Goal: Task Accomplishment & Management: Complete application form

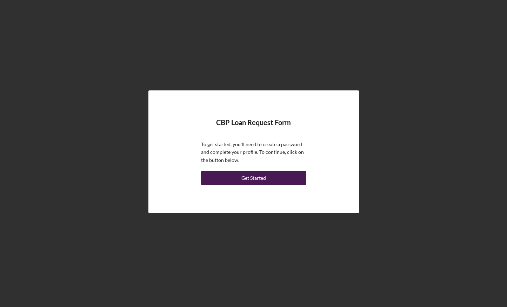
click at [289, 178] on button "Get Started" at bounding box center [253, 178] width 105 height 14
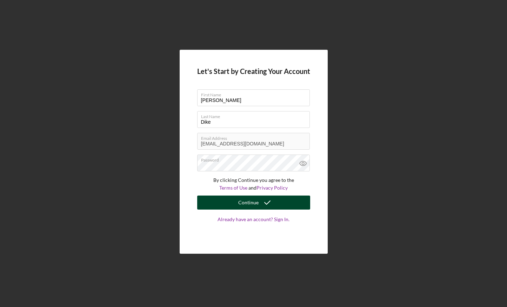
click at [290, 207] on button "Continue" at bounding box center [253, 203] width 113 height 14
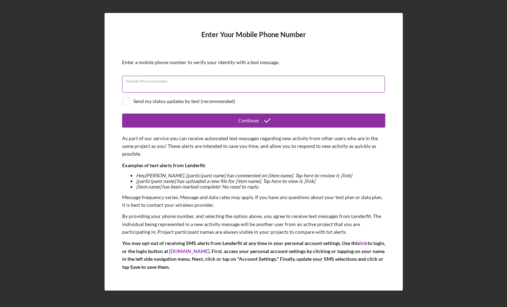
click at [257, 79] on div "Mobile Phone Number" at bounding box center [253, 85] width 263 height 18
type input "[PHONE_NUMBER]"
click at [128, 102] on input "checkbox" at bounding box center [125, 101] width 7 height 7
checkbox input "true"
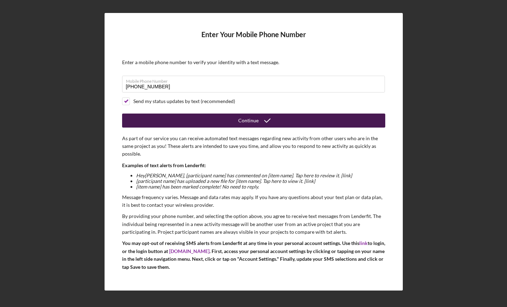
click at [184, 118] on button "Continue" at bounding box center [253, 121] width 263 height 14
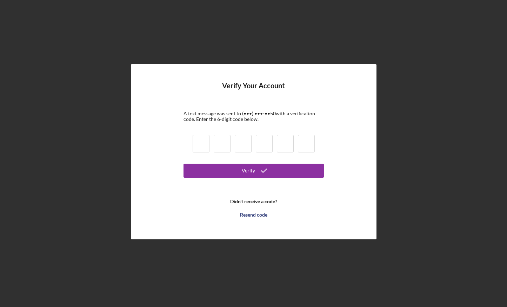
click at [200, 143] on input at bounding box center [201, 144] width 17 height 18
type input "6"
type input "8"
type input "7"
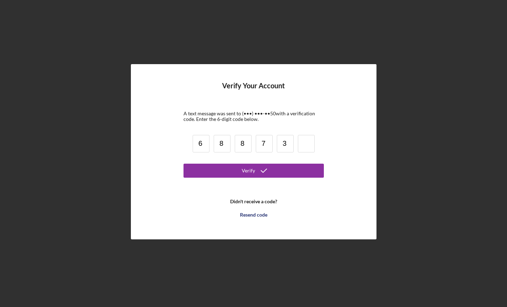
type input "3"
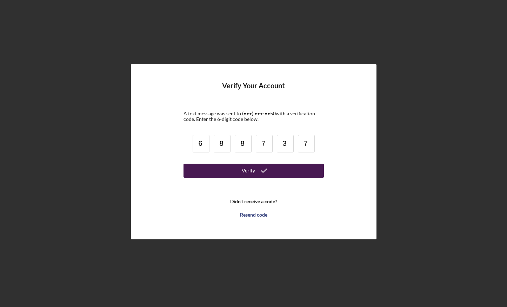
type input "7"
click at [237, 171] on button "Verify" at bounding box center [254, 171] width 140 height 14
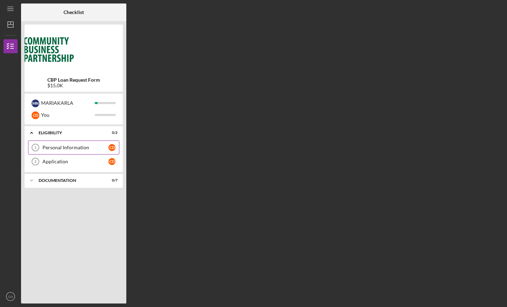
click at [74, 148] on div "Personal Information" at bounding box center [75, 148] width 66 height 6
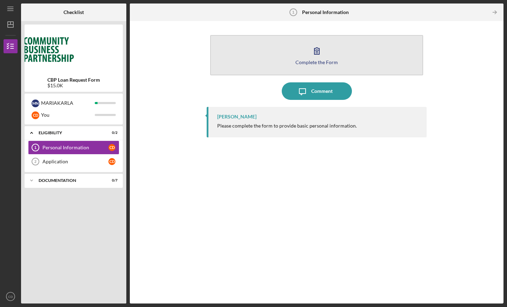
click at [323, 61] on div "Complete the Form" at bounding box center [317, 62] width 42 height 5
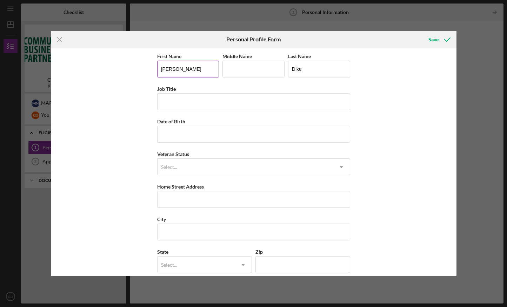
drag, startPoint x: 208, startPoint y: 67, endPoint x: 178, endPoint y: 66, distance: 30.6
click at [178, 66] on input "[PERSON_NAME]" at bounding box center [188, 69] width 62 height 17
drag, startPoint x: 185, startPoint y: 73, endPoint x: 187, endPoint y: 66, distance: 8.0
type input "[PERSON_NAME]"
click at [234, 72] on input "Middle Name" at bounding box center [254, 69] width 62 height 17
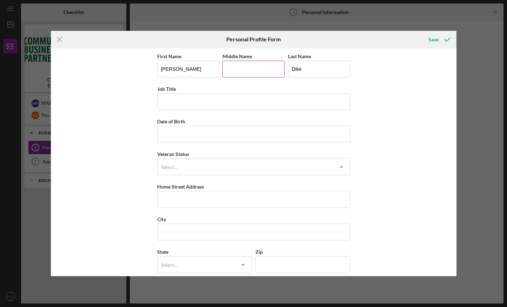
type input "Azundah"
type input "[STREET_ADDRESS]"
type input "Woodbridge"
type input "22192"
type input "VA"
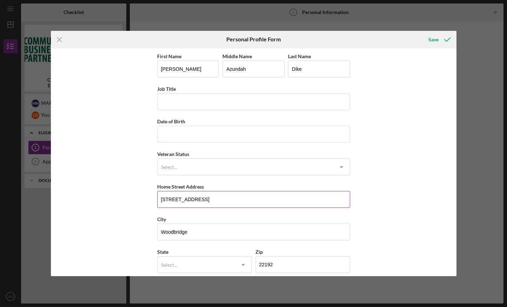
click at [250, 197] on input "[STREET_ADDRESS]" at bounding box center [253, 199] width 193 height 17
type input "1"
type input "[STREET_ADDRESS][PERSON_NAME]"
drag, startPoint x: 206, startPoint y: 225, endPoint x: 152, endPoint y: 236, distance: 54.7
click at [152, 236] on div "First Name [PERSON_NAME] Middle Name [PERSON_NAME] Last Name [PERSON_NAME] Job …" at bounding box center [254, 162] width 406 height 228
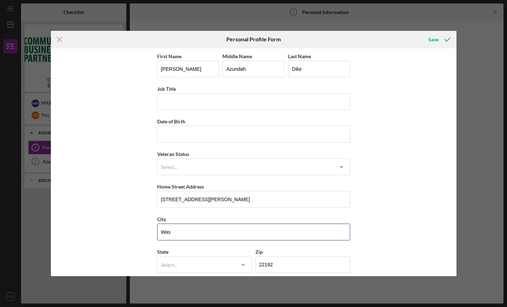
type input "[US_STATE]"
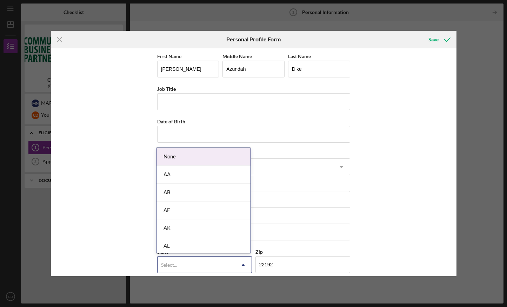
click at [185, 265] on div "Select..." at bounding box center [196, 265] width 77 height 16
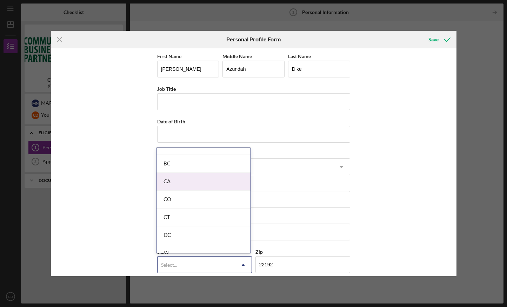
scroll to position [172, 0]
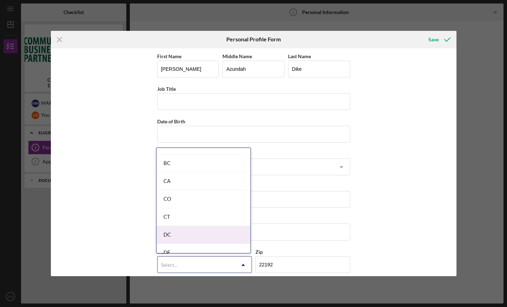
click at [192, 227] on div "DC" at bounding box center [204, 235] width 94 height 18
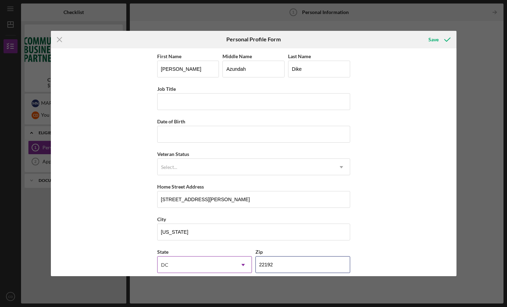
drag, startPoint x: 281, startPoint y: 263, endPoint x: 241, endPoint y: 264, distance: 40.7
click at [241, 264] on div "State [US_STATE] Icon/Dropdown Arrow Zip 22192" at bounding box center [253, 264] width 193 height 33
type input "20003"
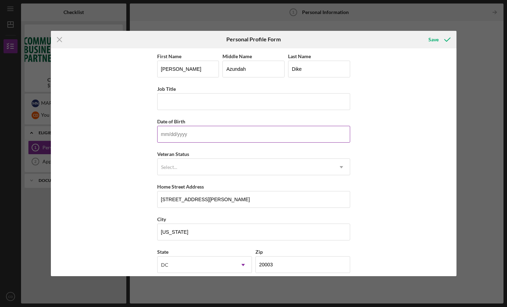
click at [266, 133] on input "Date of Birth" at bounding box center [253, 134] width 193 height 17
type input "[DATE]"
click at [266, 107] on input "Job Title" at bounding box center [253, 101] width 193 height 17
type input "Legislative Audit Manager"
click at [268, 170] on div "Select..." at bounding box center [245, 167] width 175 height 16
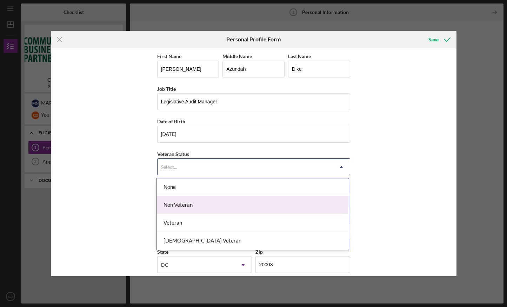
click at [252, 207] on div "Non Veteran" at bounding box center [253, 206] width 192 height 18
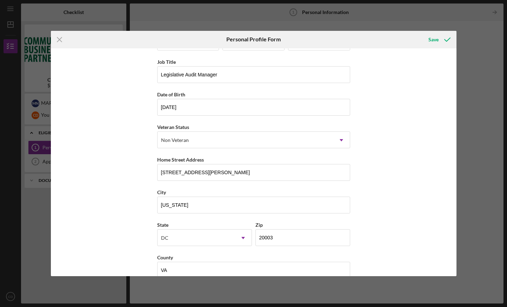
scroll to position [40, 0]
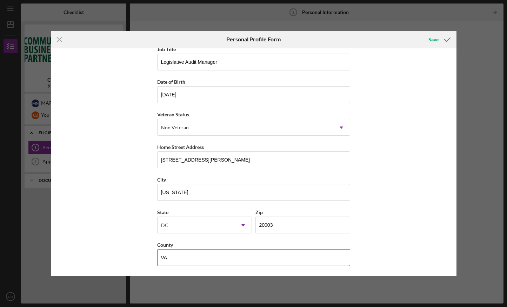
click at [314, 259] on input "VA" at bounding box center [253, 258] width 193 height 17
type input "V"
type input "DC"
click at [405, 237] on div "First Name [PERSON_NAME] Middle Name [PERSON_NAME] Last Name [PERSON_NAME] Job …" at bounding box center [254, 162] width 406 height 228
click at [431, 40] on div "Save" at bounding box center [434, 40] width 10 height 14
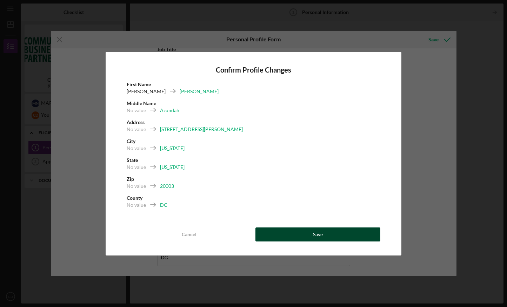
click at [329, 234] on button "Save" at bounding box center [318, 235] width 125 height 14
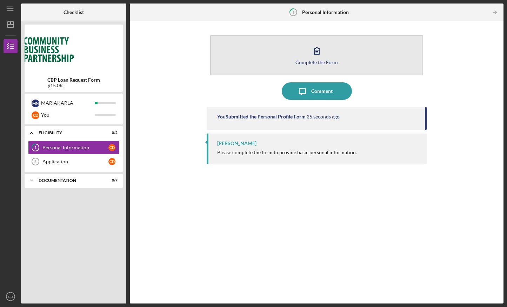
click at [328, 62] on div "Complete the Form" at bounding box center [317, 62] width 42 height 5
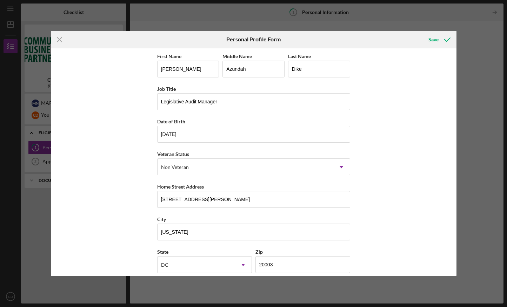
scroll to position [40, 0]
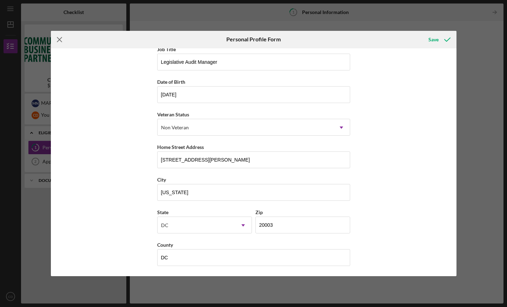
click at [58, 43] on icon "Icon/Menu Close" at bounding box center [60, 40] width 18 height 18
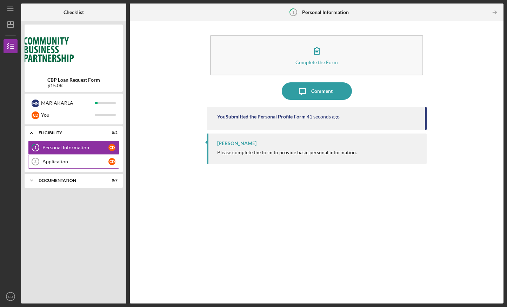
click at [93, 161] on div "Application" at bounding box center [75, 162] width 66 height 6
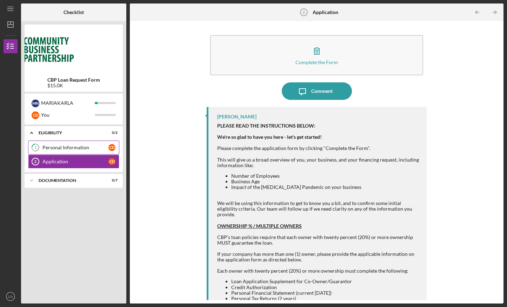
click at [87, 148] on div "Personal Information" at bounding box center [75, 148] width 66 height 6
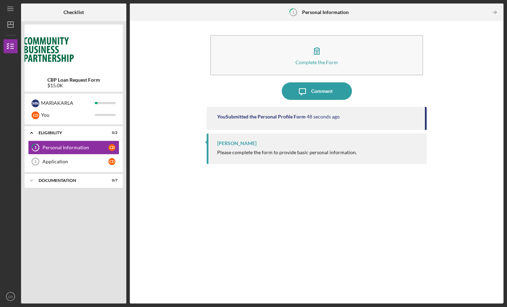
click at [243, 120] on div "You Submitted the Personal Profile Form 48 seconds ago" at bounding box center [317, 118] width 220 height 23
click at [498, 11] on icon "Icon/Table Pagination Arrow" at bounding box center [495, 13] width 16 height 16
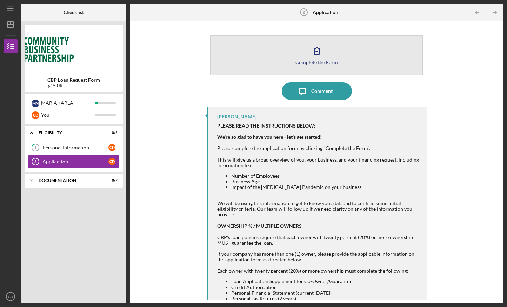
click at [306, 59] on button "Complete the Form Form" at bounding box center [316, 55] width 213 height 40
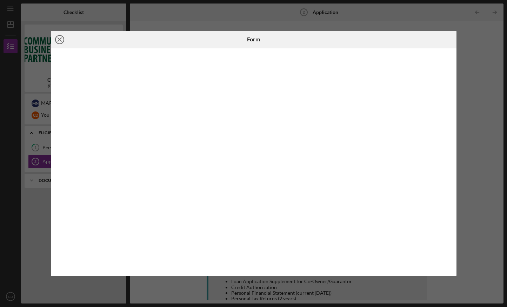
click at [62, 40] on icon "Icon/Close" at bounding box center [60, 40] width 18 height 18
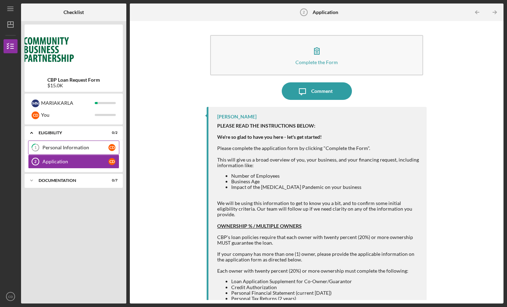
click at [91, 152] on link "1 Personal Information C D" at bounding box center [73, 148] width 91 height 14
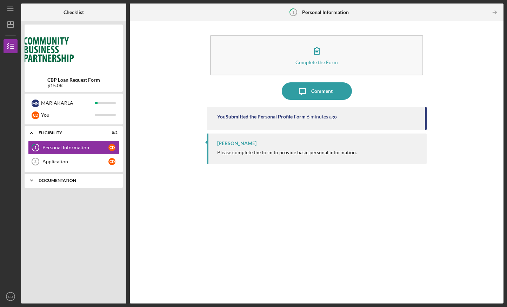
click at [33, 179] on icon "Icon/Expander" at bounding box center [32, 181] width 14 height 14
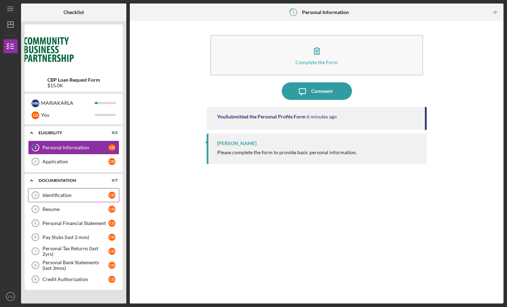
click at [60, 193] on div "Identification" at bounding box center [75, 196] width 66 height 6
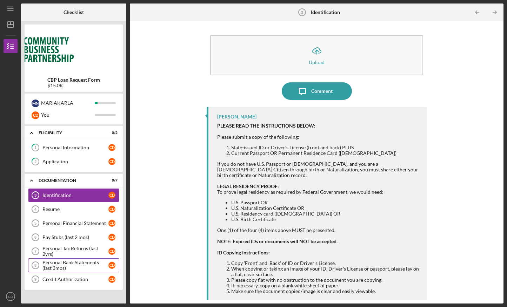
click at [83, 264] on div "Personal Bank Statements (last 3mos)" at bounding box center [75, 265] width 66 height 11
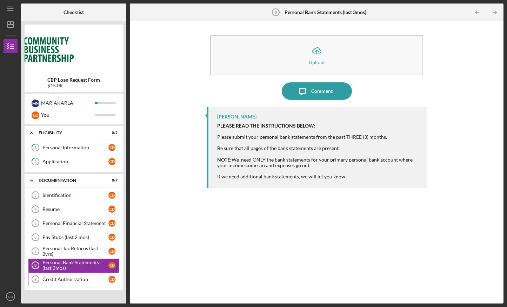
click at [81, 279] on div "Credit Authorization" at bounding box center [75, 280] width 66 height 6
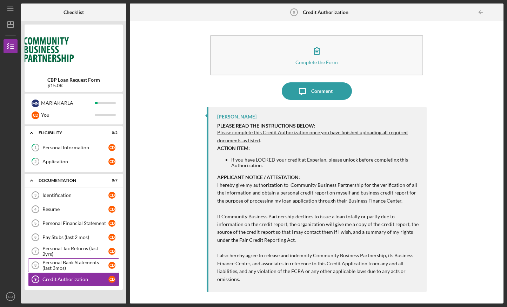
click at [82, 268] on div "Personal Bank Statements (last 3mos)" at bounding box center [75, 265] width 66 height 11
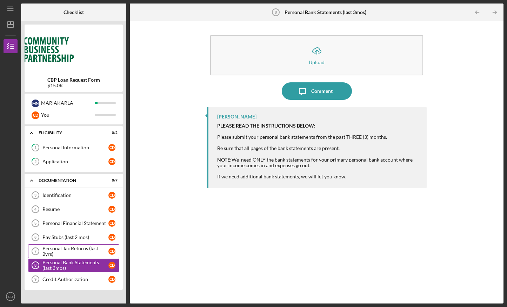
click at [78, 255] on div "Personal Tax Returns (last 2yrs)" at bounding box center [75, 251] width 66 height 11
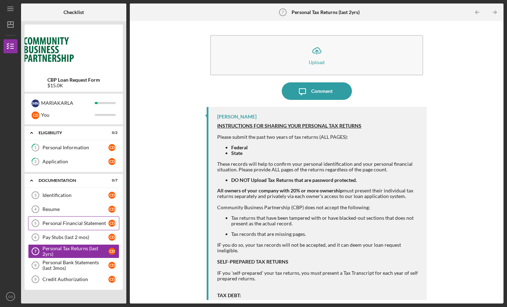
click at [69, 222] on div "Personal Financial Statement" at bounding box center [75, 224] width 66 height 6
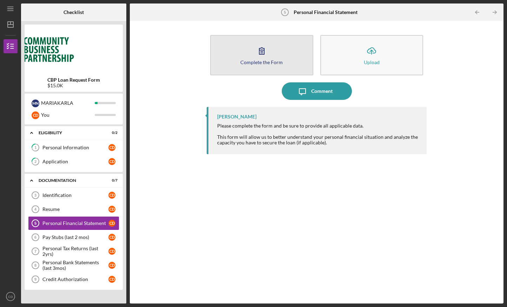
click at [247, 55] on button "Complete the Form Form" at bounding box center [261, 55] width 103 height 40
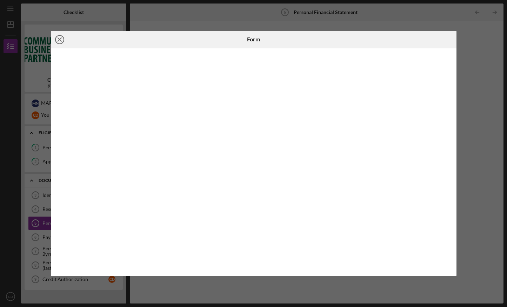
click at [64, 40] on circle at bounding box center [59, 39] width 8 height 8
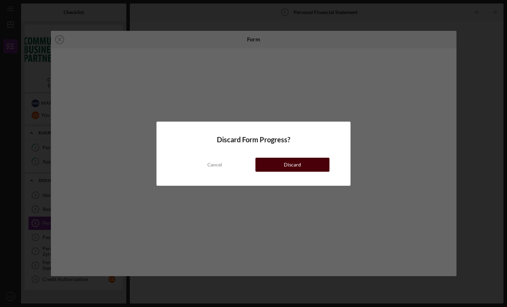
click at [272, 165] on button "Discard" at bounding box center [293, 165] width 74 height 14
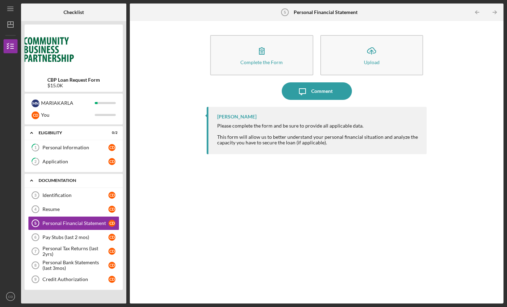
click at [32, 134] on polyline at bounding box center [32, 133] width 2 height 1
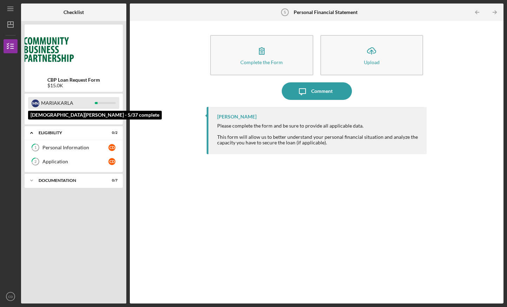
click at [59, 106] on div "MARIAKARLA" at bounding box center [68, 103] width 54 height 12
click at [98, 104] on div at bounding box center [105, 103] width 21 height 2
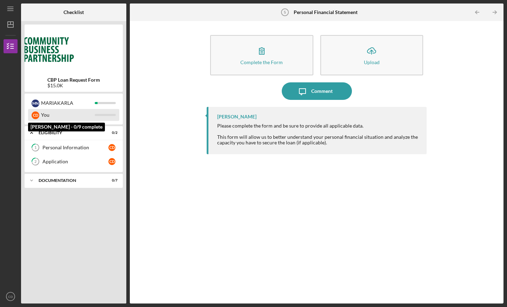
click at [99, 113] on div "C D You" at bounding box center [73, 115] width 91 height 12
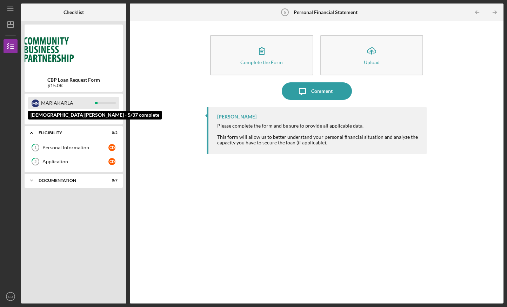
click at [82, 99] on div "MARIAKARLA" at bounding box center [68, 103] width 54 height 12
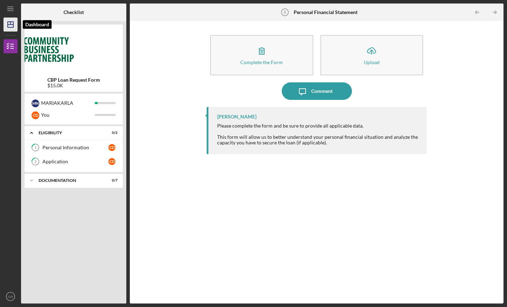
click at [11, 29] on icon "Icon/Dashboard" at bounding box center [11, 25] width 18 height 18
